Goal: Transaction & Acquisition: Purchase product/service

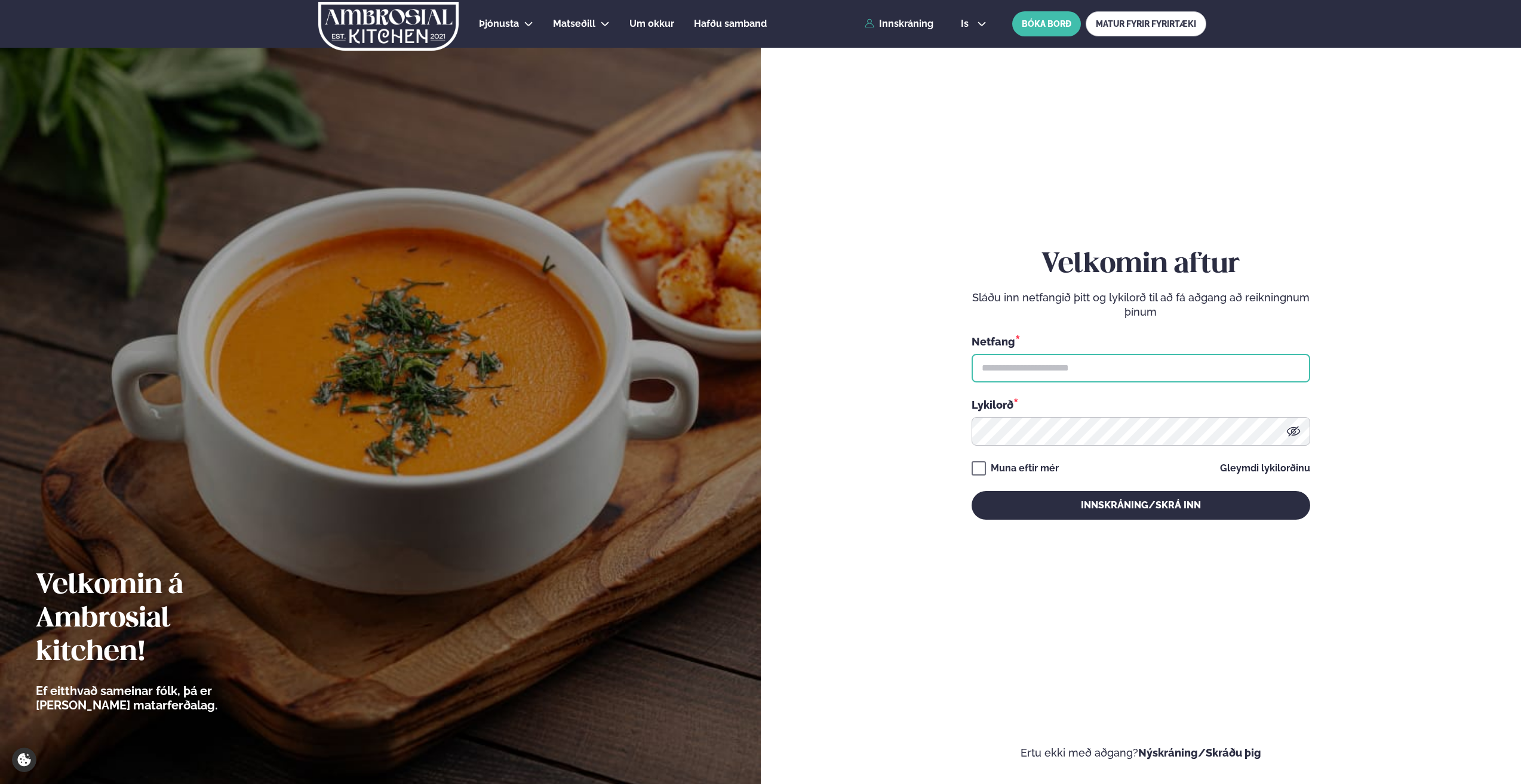
drag, startPoint x: 0, startPoint y: 0, endPoint x: 1016, endPoint y: 375, distance: 1083.0
click at [1017, 377] on input "text" at bounding box center [1140, 368] width 338 height 29
type input "**********"
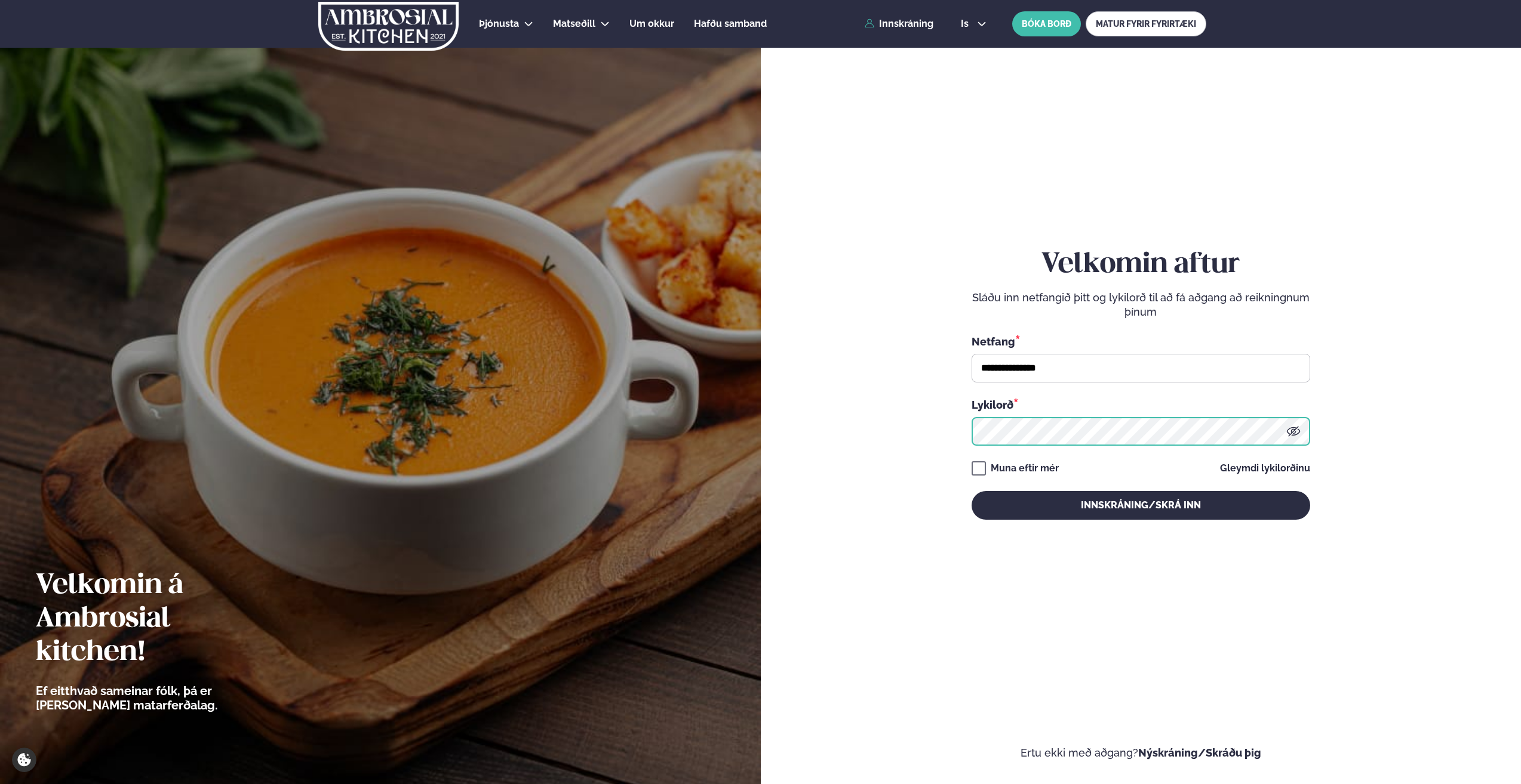
click at [972, 491] on button "Innskráning/Skrá inn" at bounding box center [1140, 505] width 338 height 29
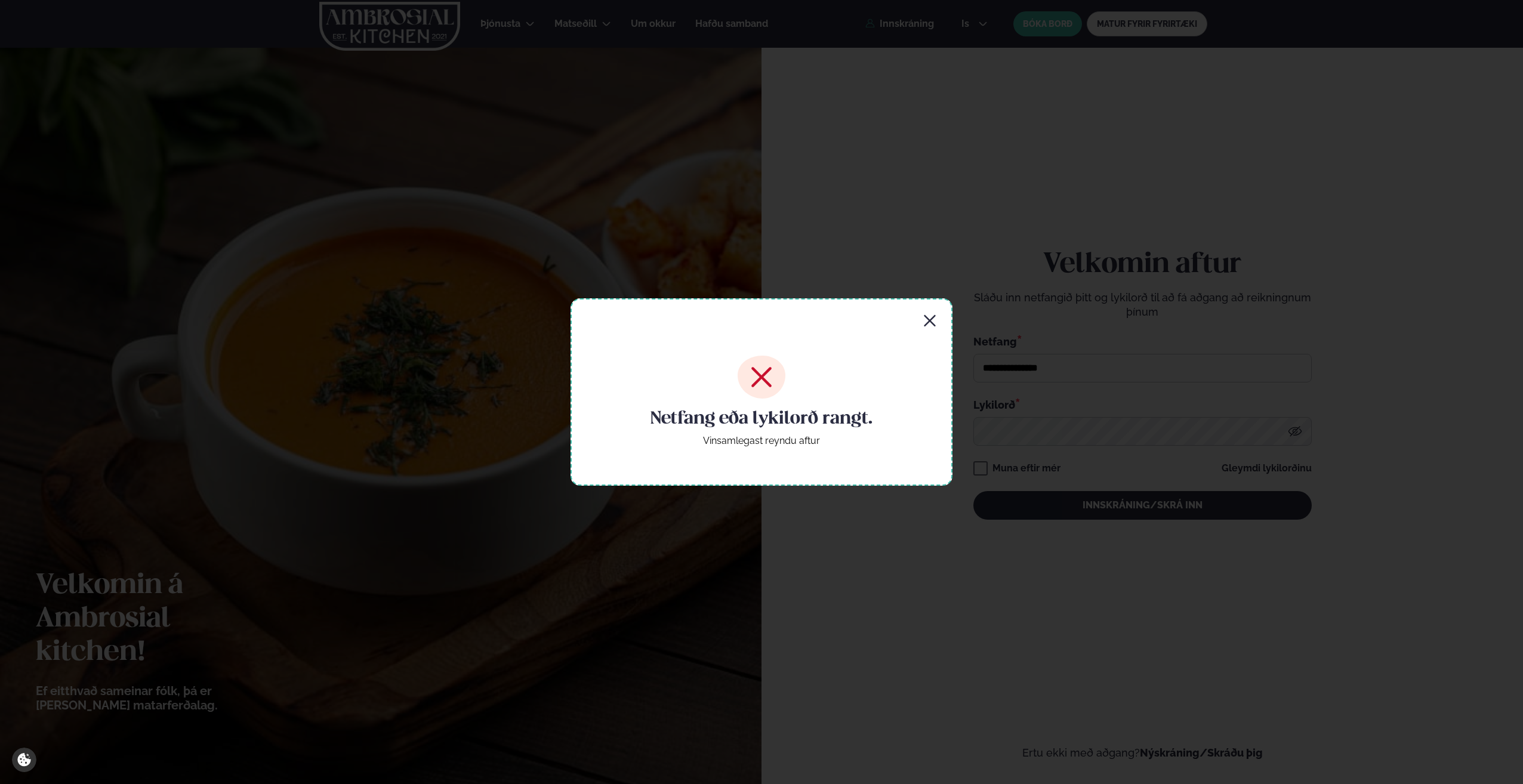
click at [924, 316] on div "Netfang eða lykilorð rangt. Vinsamlegast reyndu aftur" at bounding box center [762, 392] width 382 height 187
drag, startPoint x: 924, startPoint y: 316, endPoint x: 937, endPoint y: 319, distance: 13.3
click at [932, 319] on icon "button" at bounding box center [930, 320] width 12 height 12
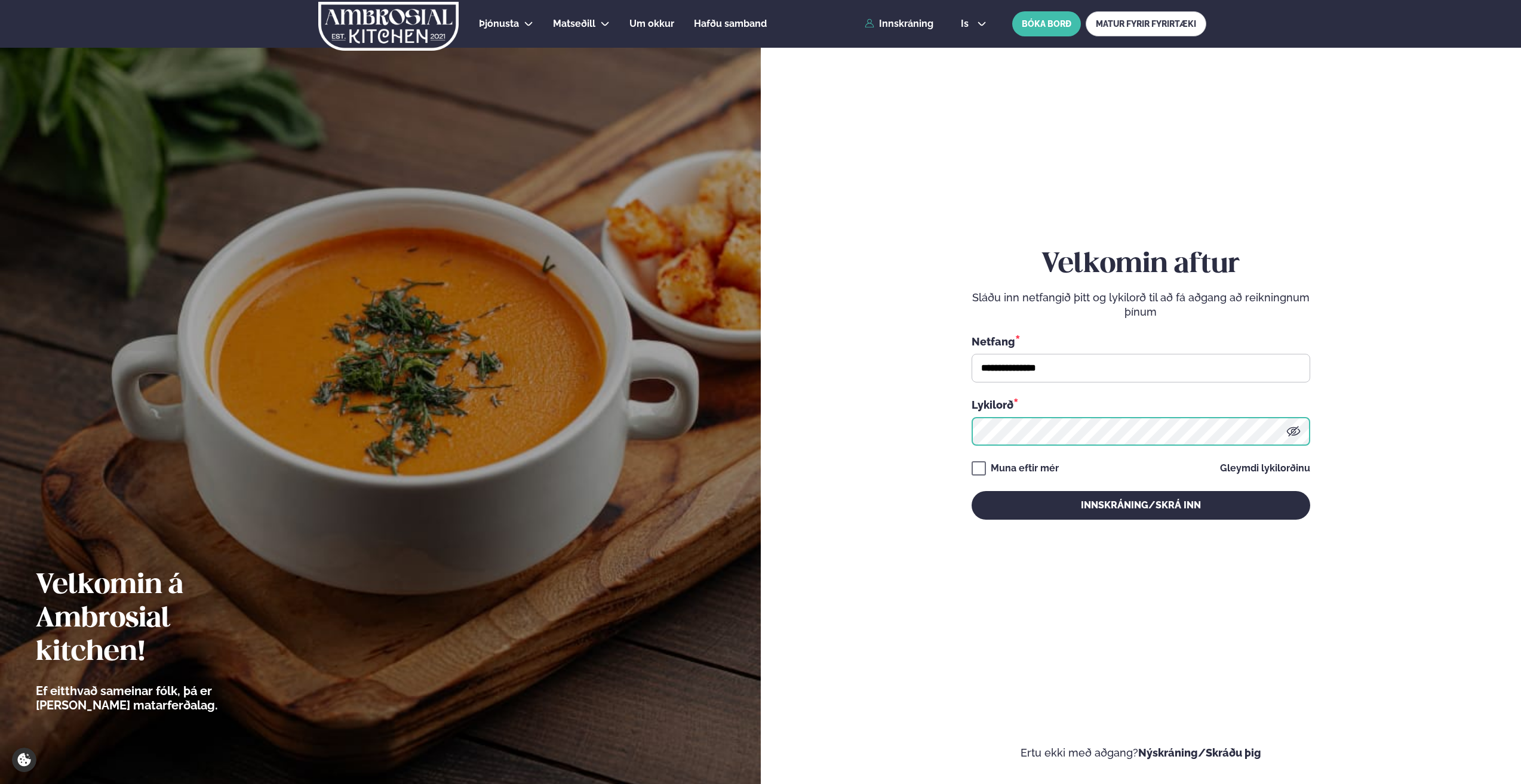
click at [972, 491] on button "Innskráning/Skrá inn" at bounding box center [1140, 505] width 338 height 29
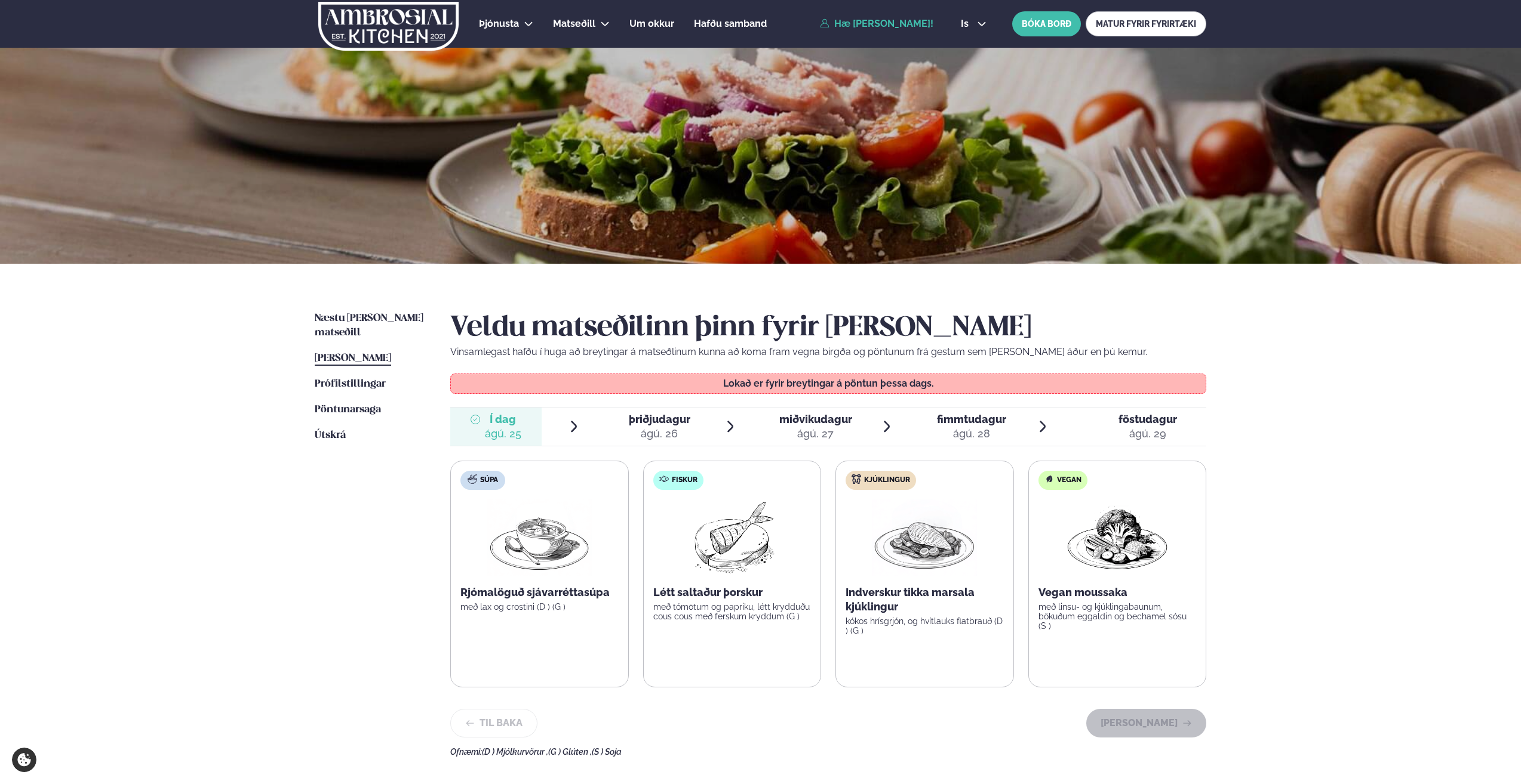
click at [642, 434] on div "ágú. 26" at bounding box center [660, 434] width 62 height 14
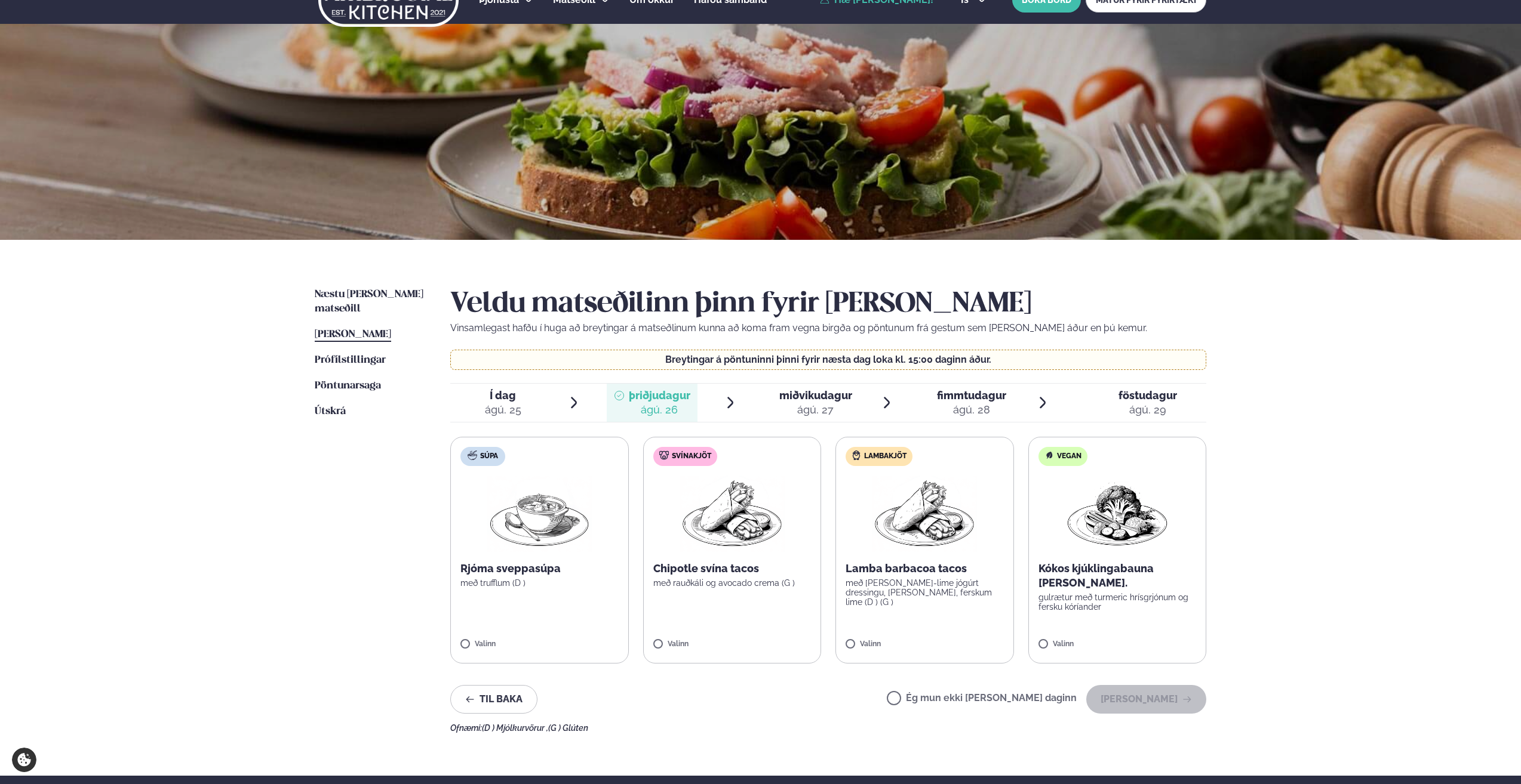
scroll to position [60, 0]
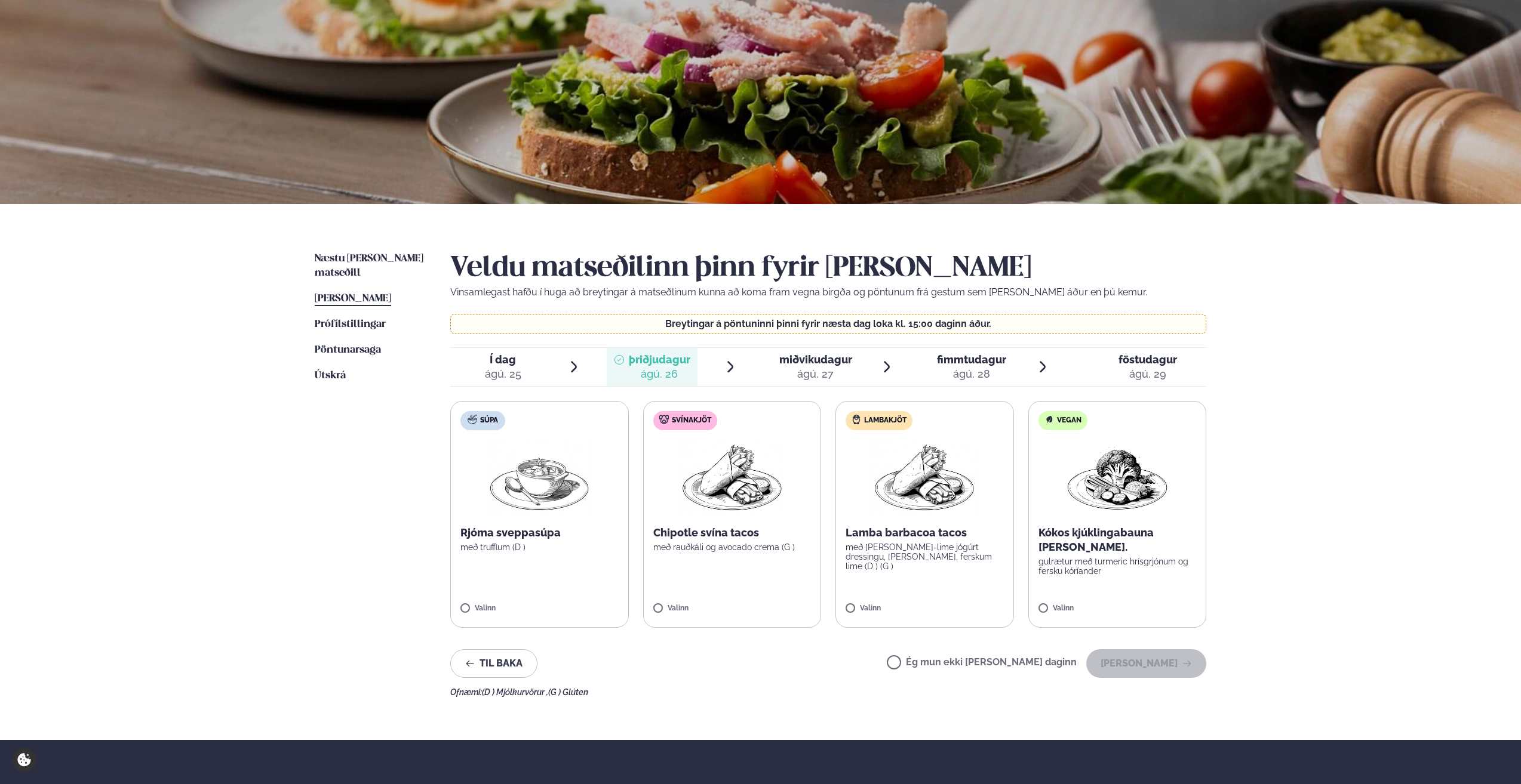
click at [936, 571] on label "Lambakjöt Lamba barbacoa tacos með karrý-lime jógúrt dressingu, lauk, ferskum l…" at bounding box center [924, 514] width 179 height 227
click at [1161, 670] on button "Halda áfram" at bounding box center [1146, 664] width 120 height 29
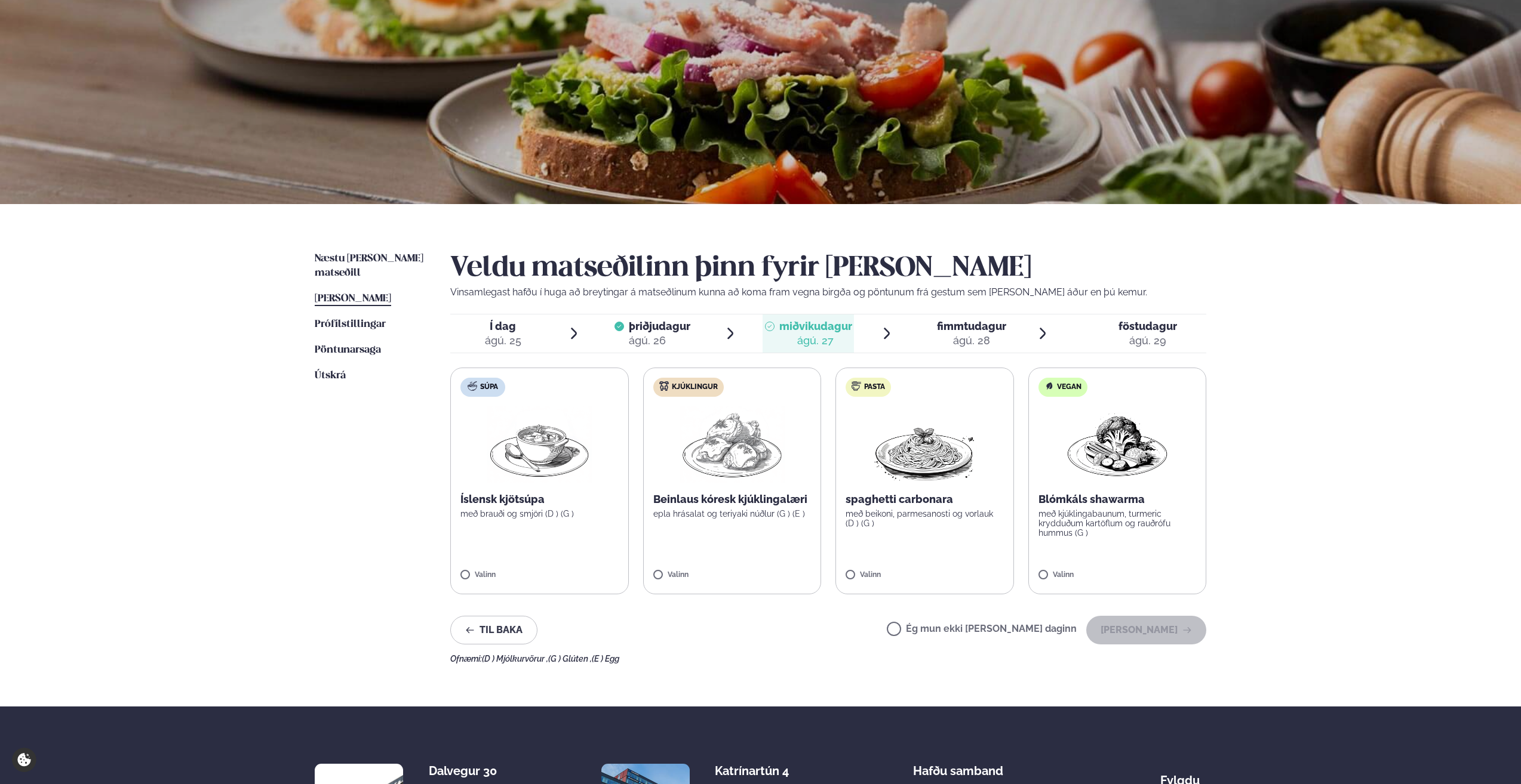
click at [1138, 329] on span "föstudagur" at bounding box center [1148, 326] width 59 height 12
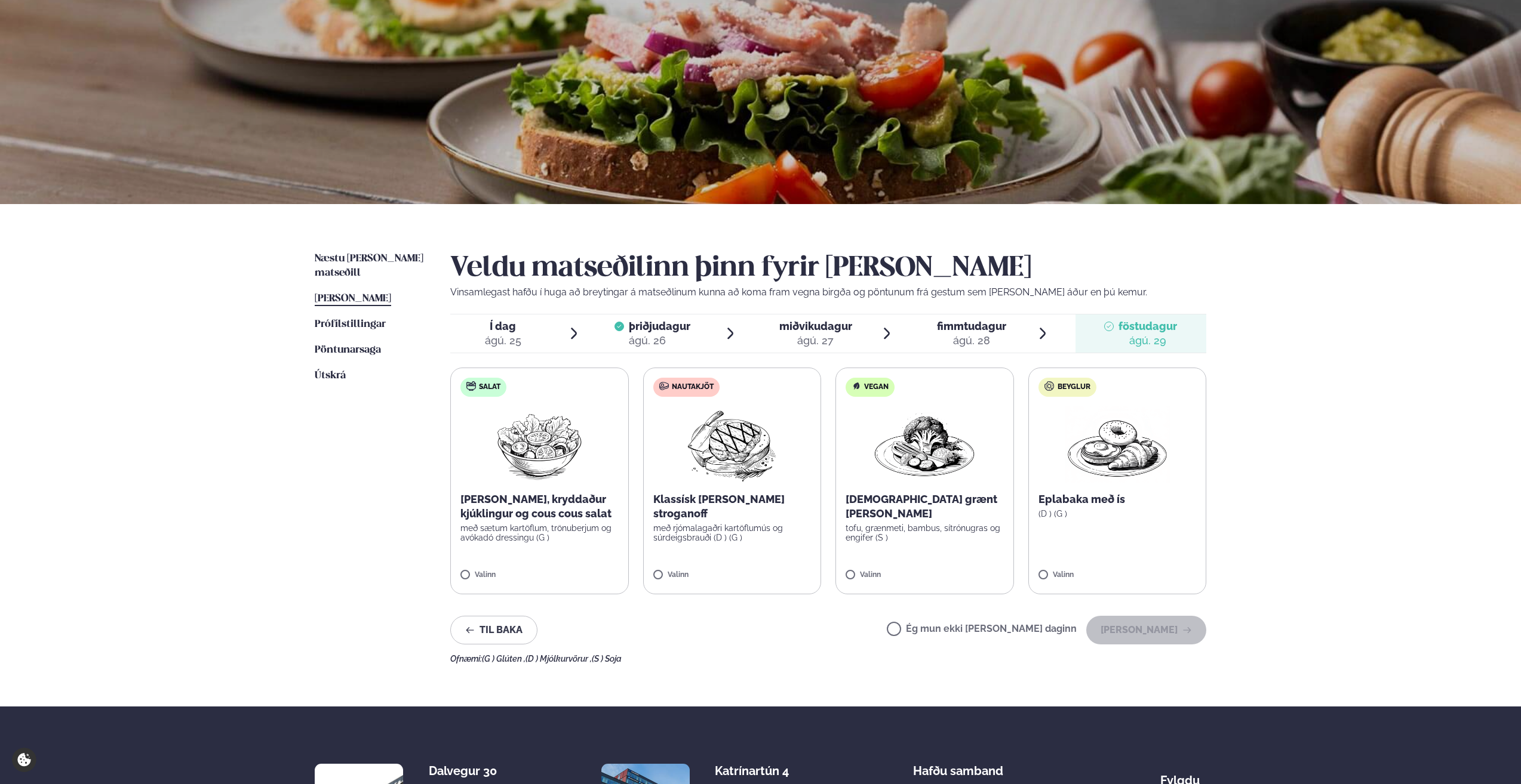
click at [729, 445] on img at bounding box center [732, 445] width 106 height 76
click at [1155, 629] on button "Halda áfram" at bounding box center [1146, 630] width 120 height 29
